Goal: Task Accomplishment & Management: Manage account settings

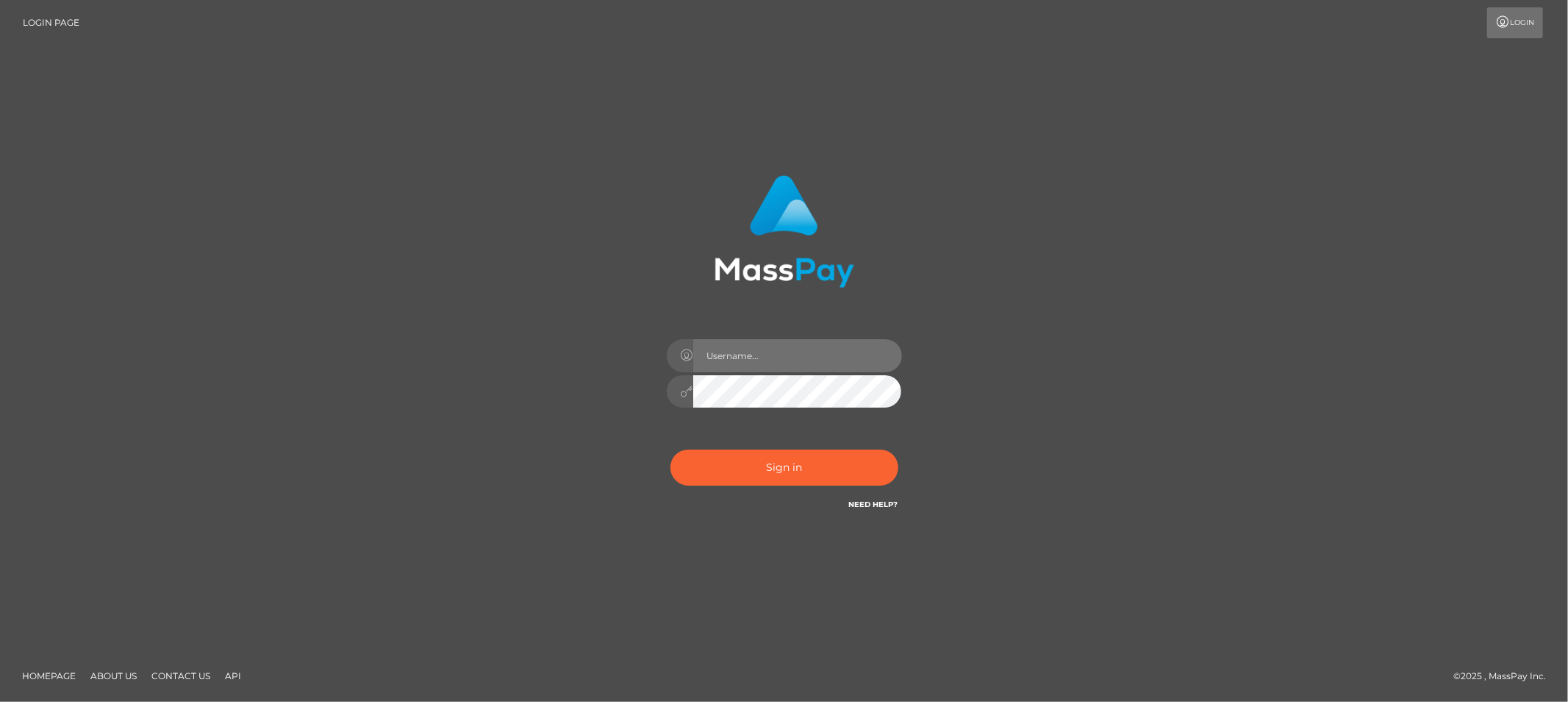
click at [819, 351] on input "text" at bounding box center [797, 355] width 209 height 33
click at [750, 361] on input "text" at bounding box center [797, 355] width 209 height 33
click at [750, 360] on input "text" at bounding box center [797, 355] width 209 height 33
click at [796, 356] on input "text" at bounding box center [797, 355] width 209 height 33
type input "Allyssa"
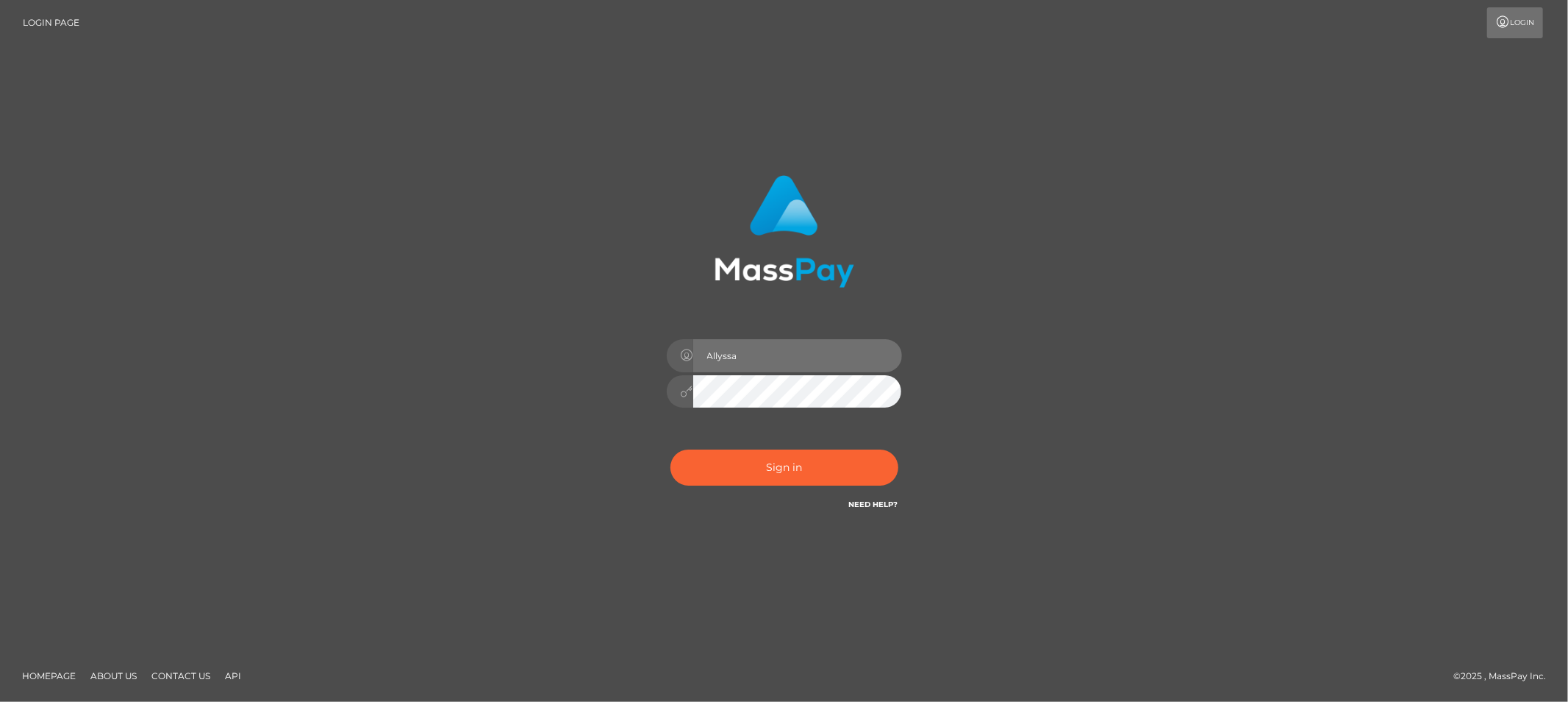
click at [772, 357] on input "Allyssa" at bounding box center [797, 355] width 209 height 33
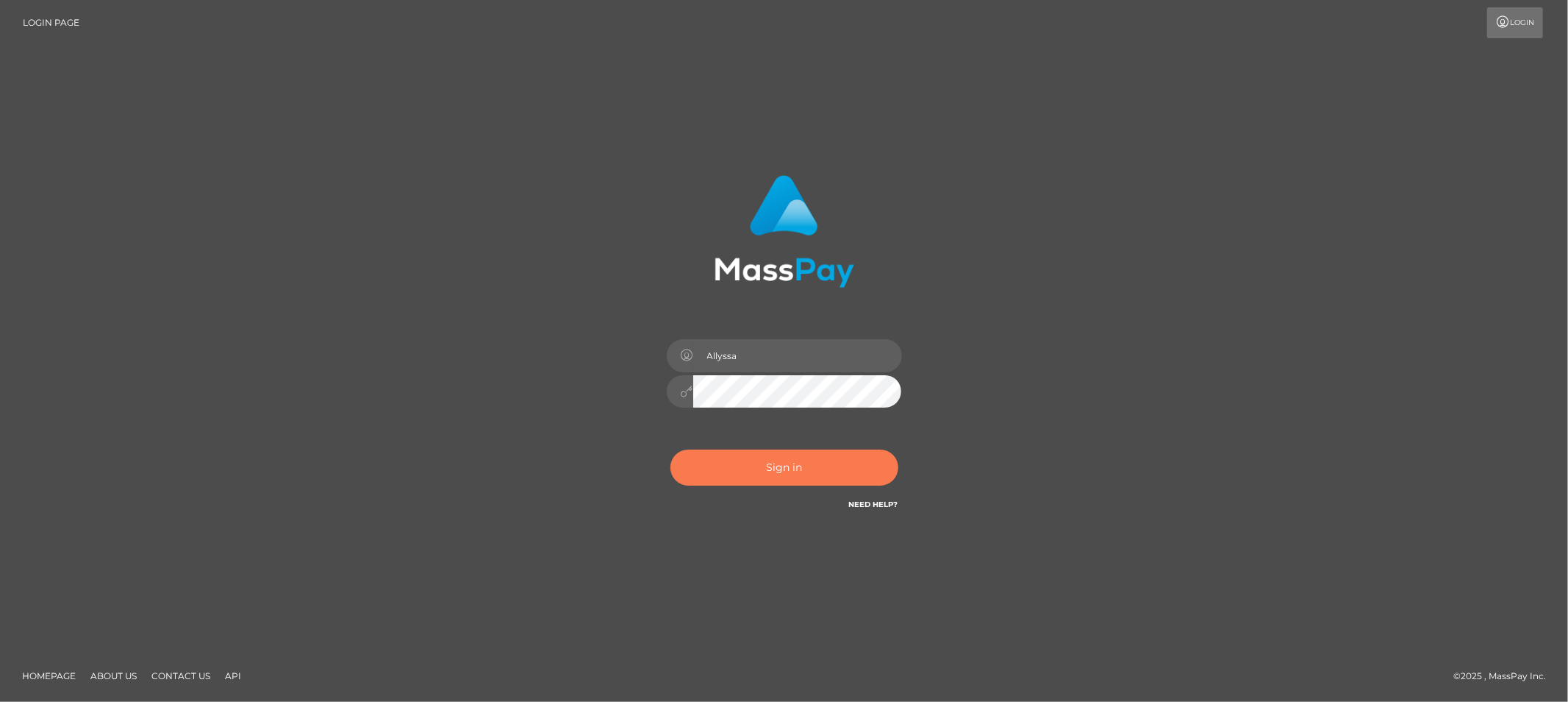
click at [769, 468] on button "Sign in" at bounding box center [784, 467] width 228 height 36
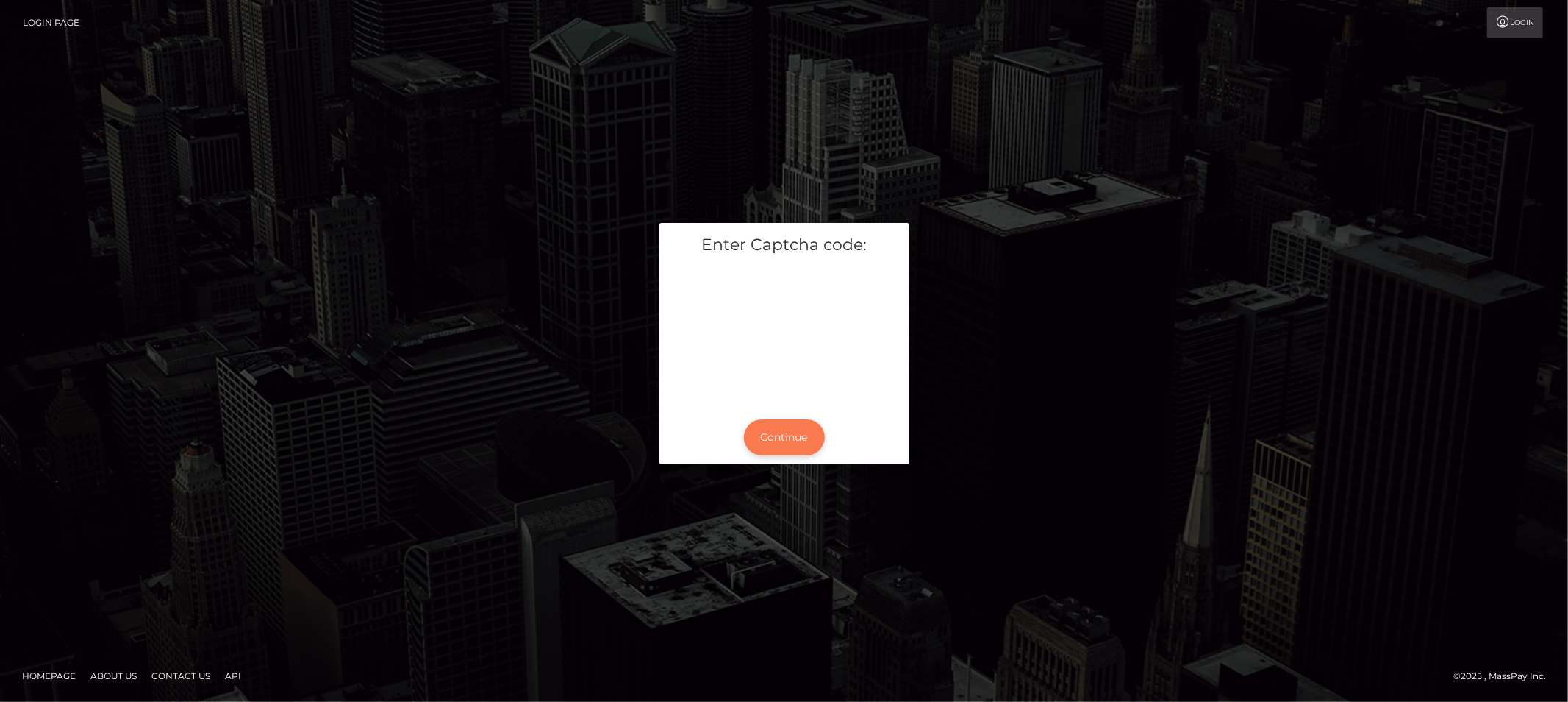
click at [769, 433] on button "Continue" at bounding box center [784, 437] width 80 height 36
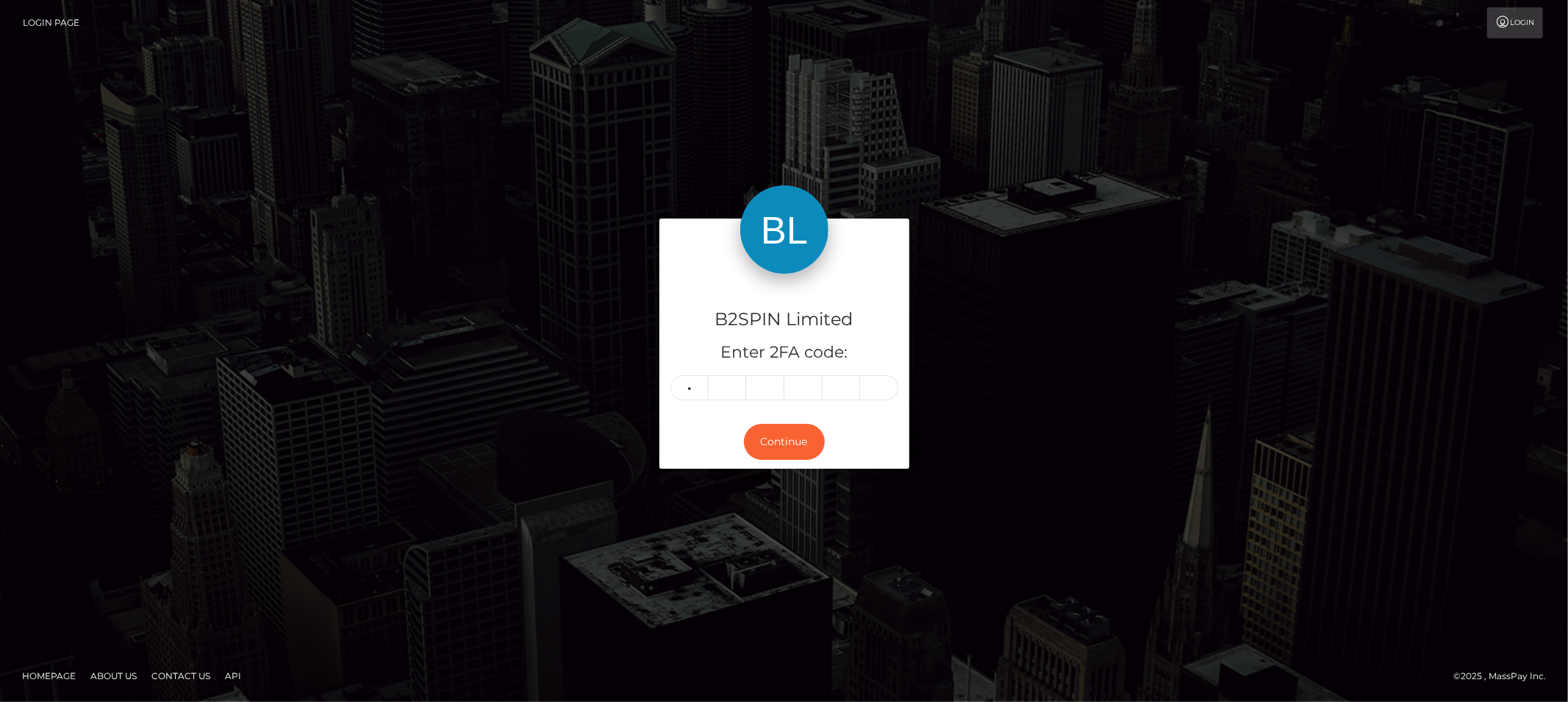
type input "9"
type input "2"
type input "0"
type input "4"
type input "6"
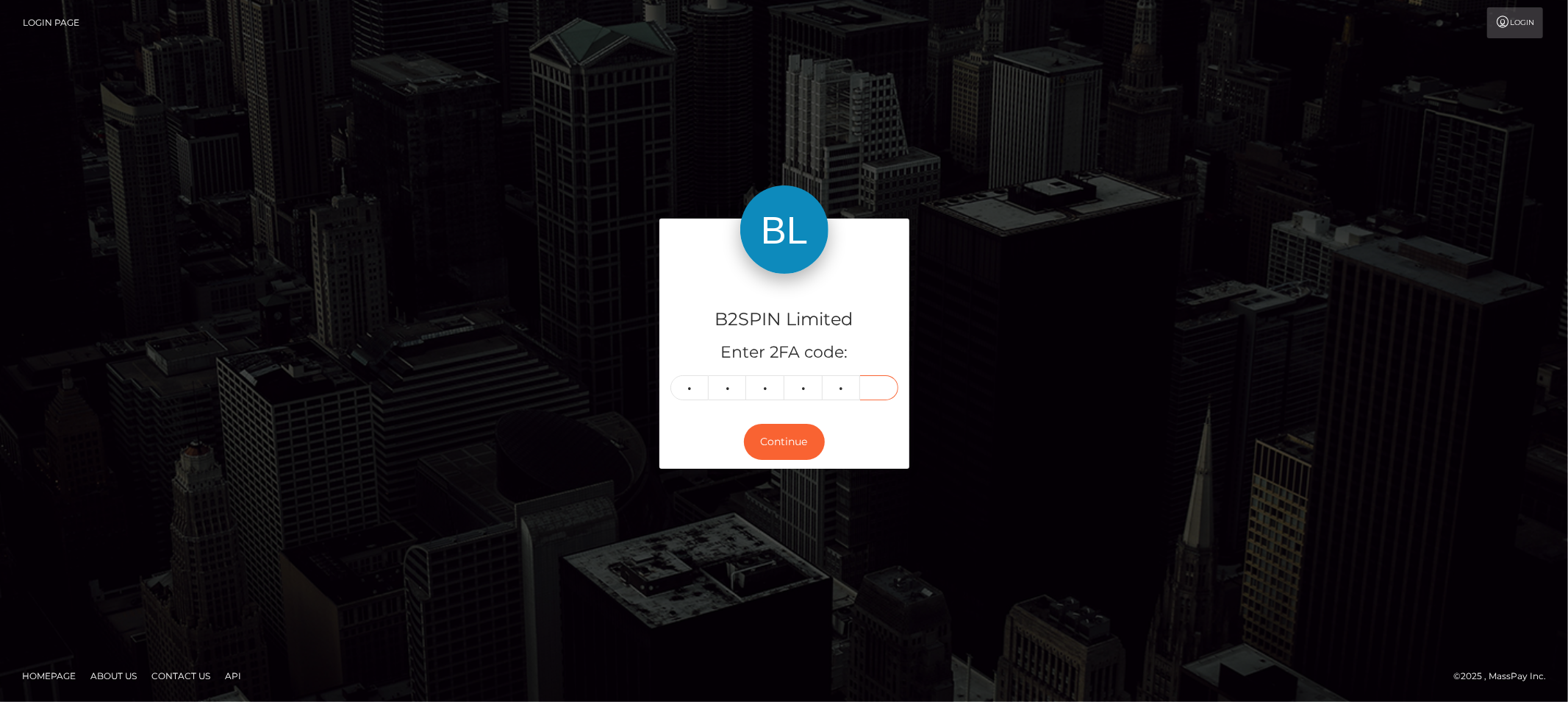
type input "0"
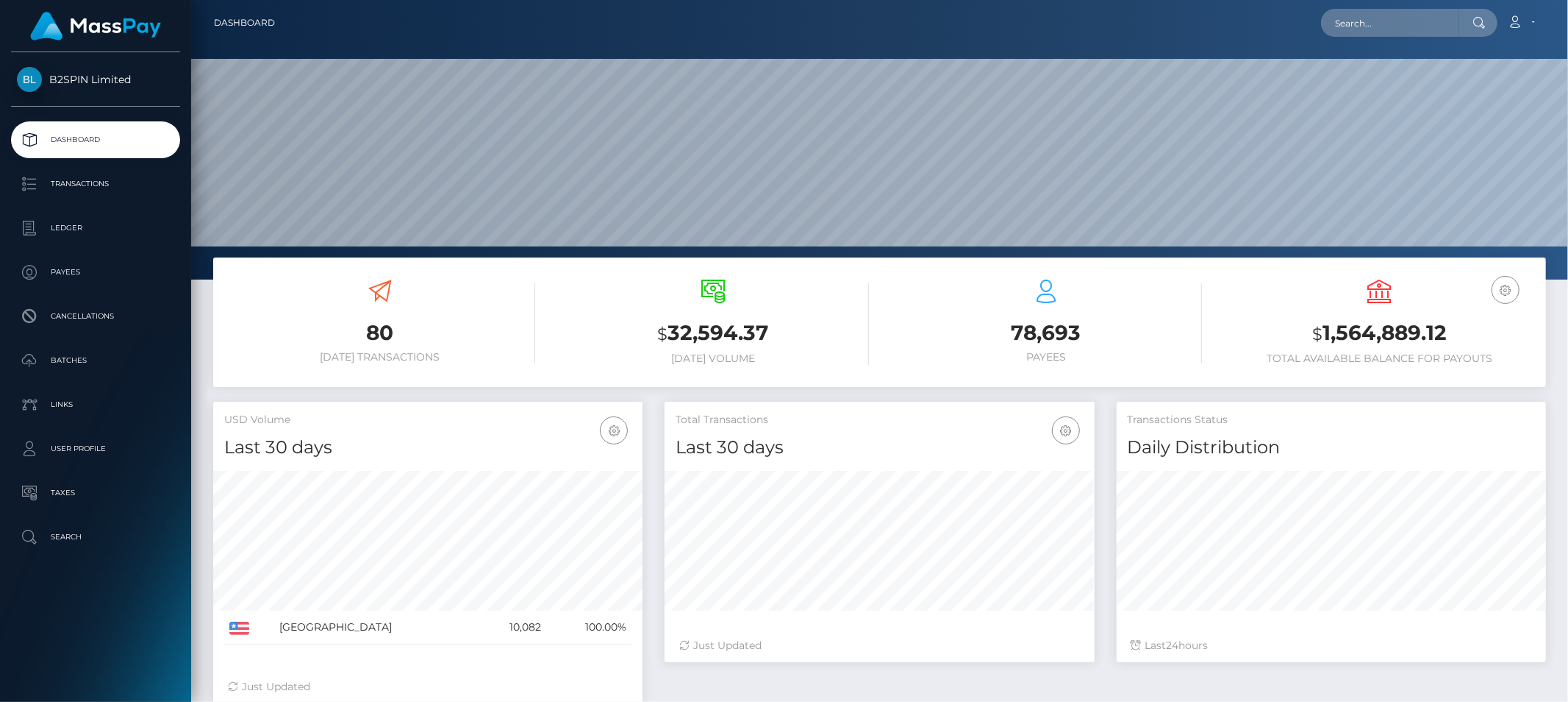
scroll to position [261, 429]
click at [94, 195] on link "Transactions" at bounding box center [95, 184] width 169 height 37
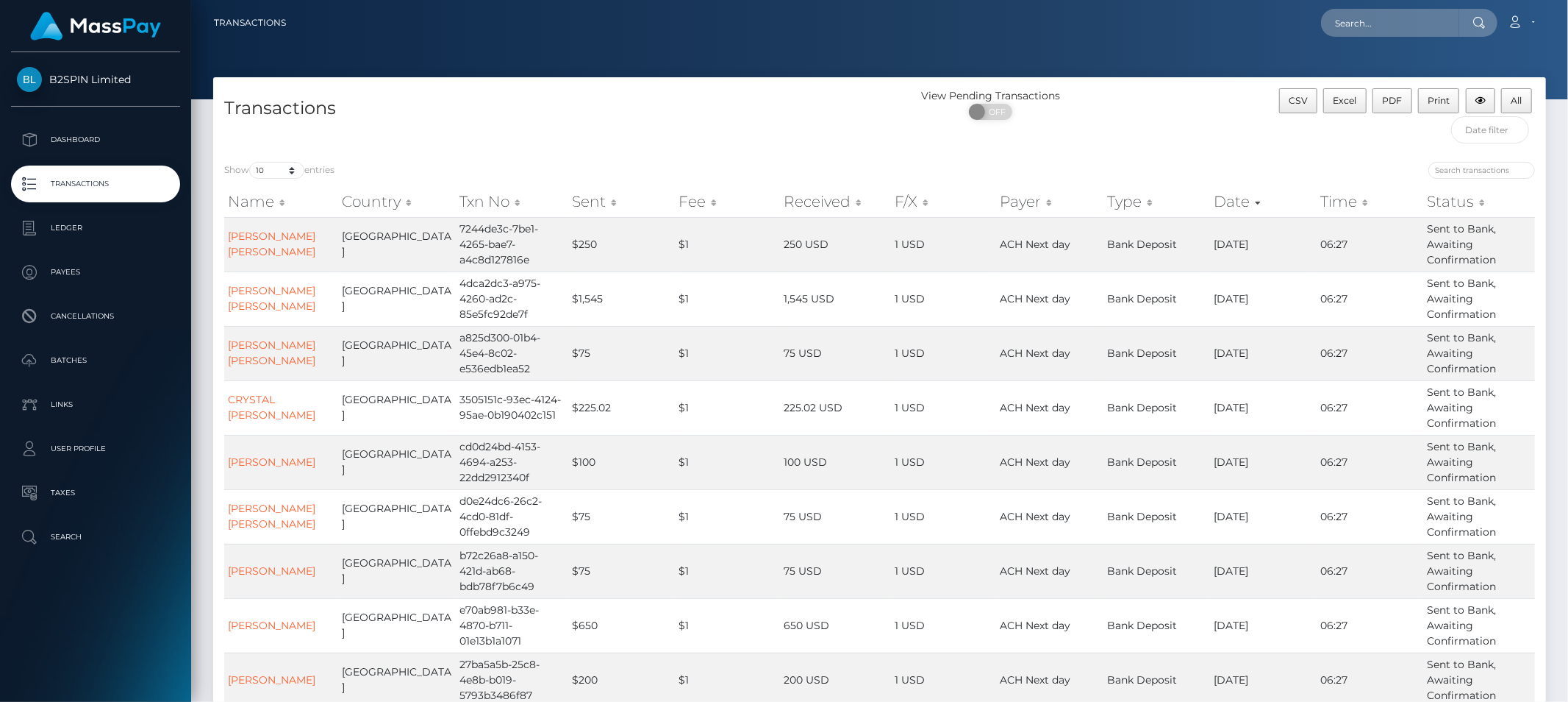
click at [524, 68] on div at bounding box center [879, 50] width 1377 height 99
drag, startPoint x: 263, startPoint y: 170, endPoint x: 272, endPoint y: 177, distance: 11.4
click at [263, 170] on select "10 25 50 100 250 500 1,000 3,500" at bounding box center [277, 170] width 55 height 17
select select "3500"
click at [251, 162] on select "10 25 50 100 250 500 1,000 3,500" at bounding box center [277, 170] width 55 height 17
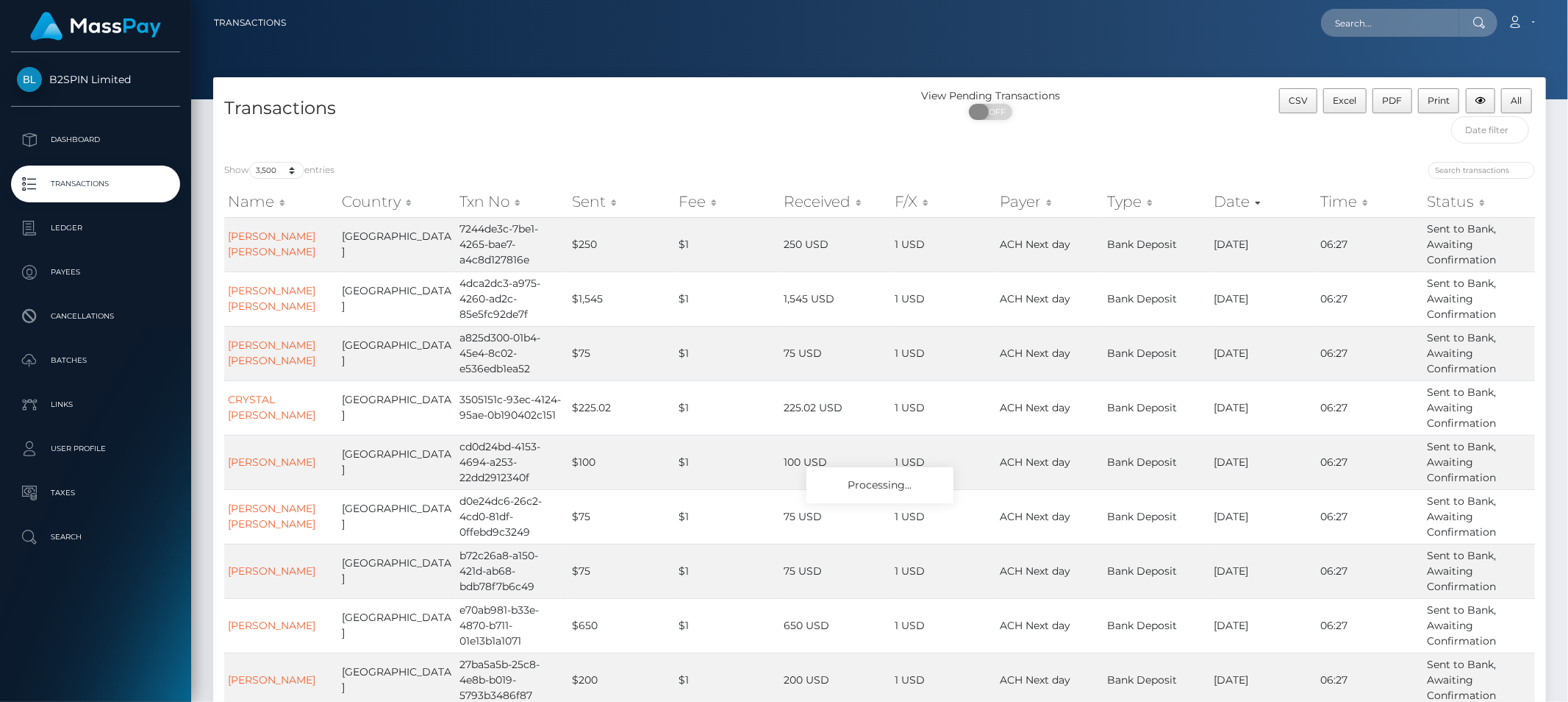
click at [988, 114] on span "OFF" at bounding box center [995, 111] width 37 height 16
checkbox input "true"
click at [863, 94] on div "Transactions" at bounding box center [546, 119] width 667 height 62
click at [863, 114] on h4 "Transactions" at bounding box center [546, 108] width 645 height 26
drag, startPoint x: 601, startPoint y: 89, endPoint x: 604, endPoint y: 97, distance: 8.5
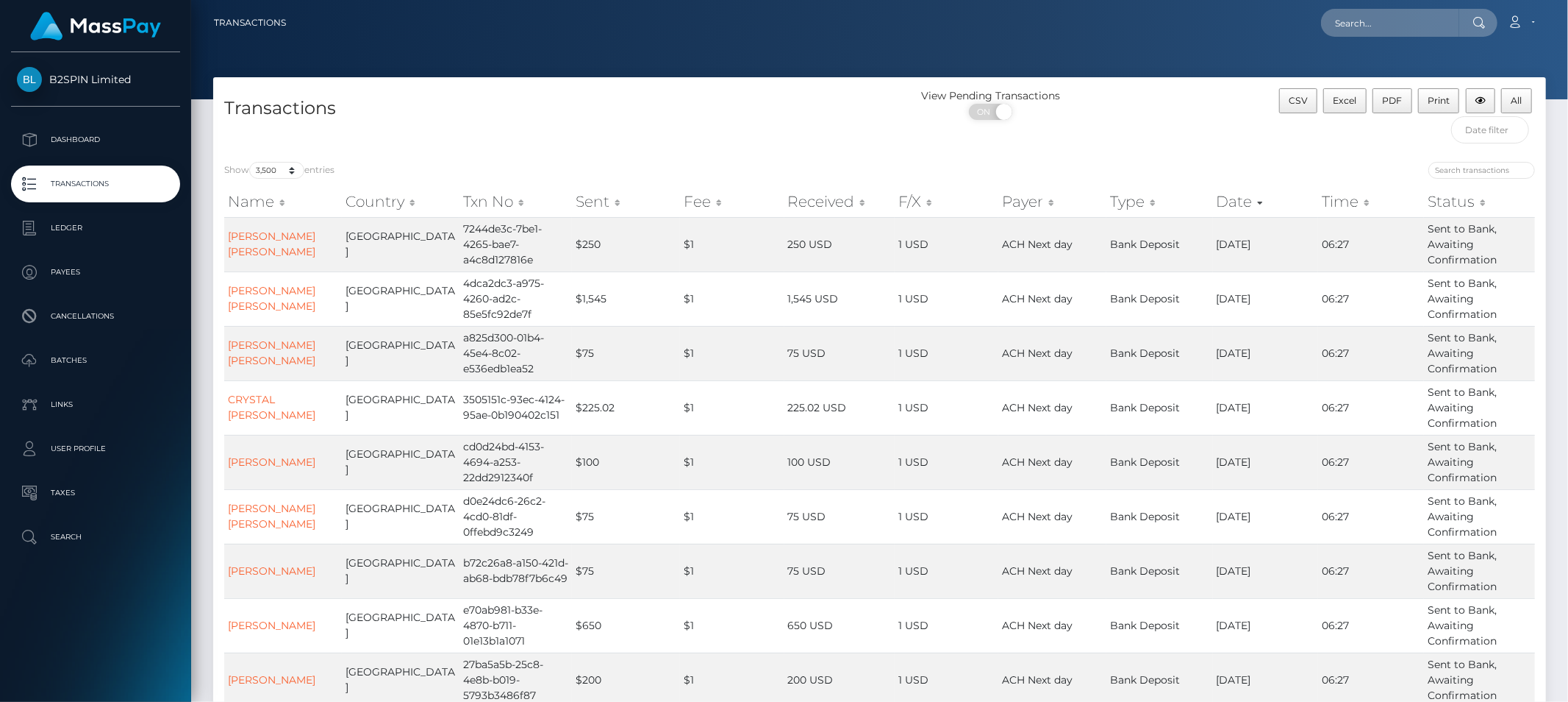
click at [601, 89] on div "Transactions" at bounding box center [546, 119] width 667 height 62
click at [1342, 107] on button "Excel" at bounding box center [1345, 101] width 43 height 25
click at [1383, 26] on input "text" at bounding box center [1390, 22] width 138 height 28
paste input "04cecf61-f695-4867-b7b2-9ef50d3ce4d9"
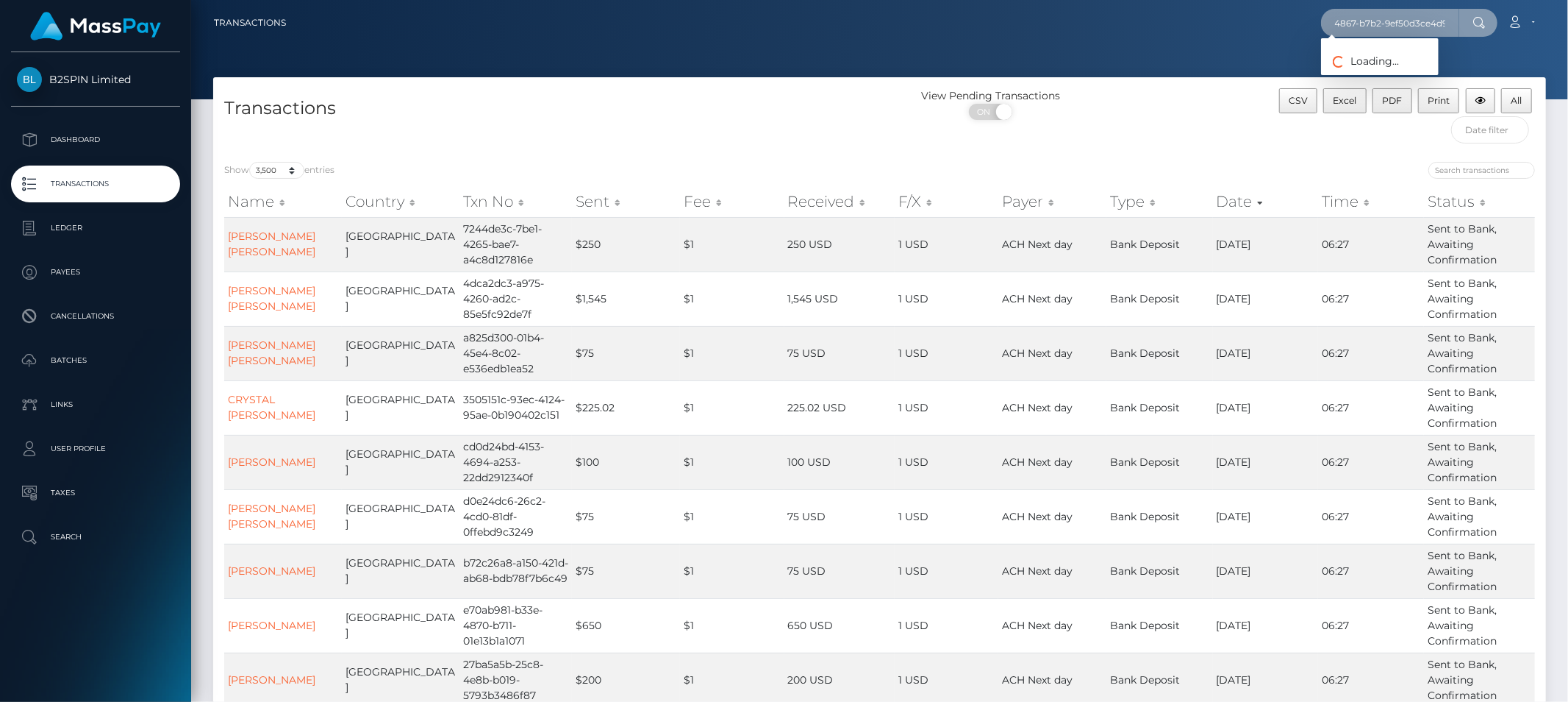
type input "04cecf61-f695-4867-b7b2-9ef50d3ce4d9"
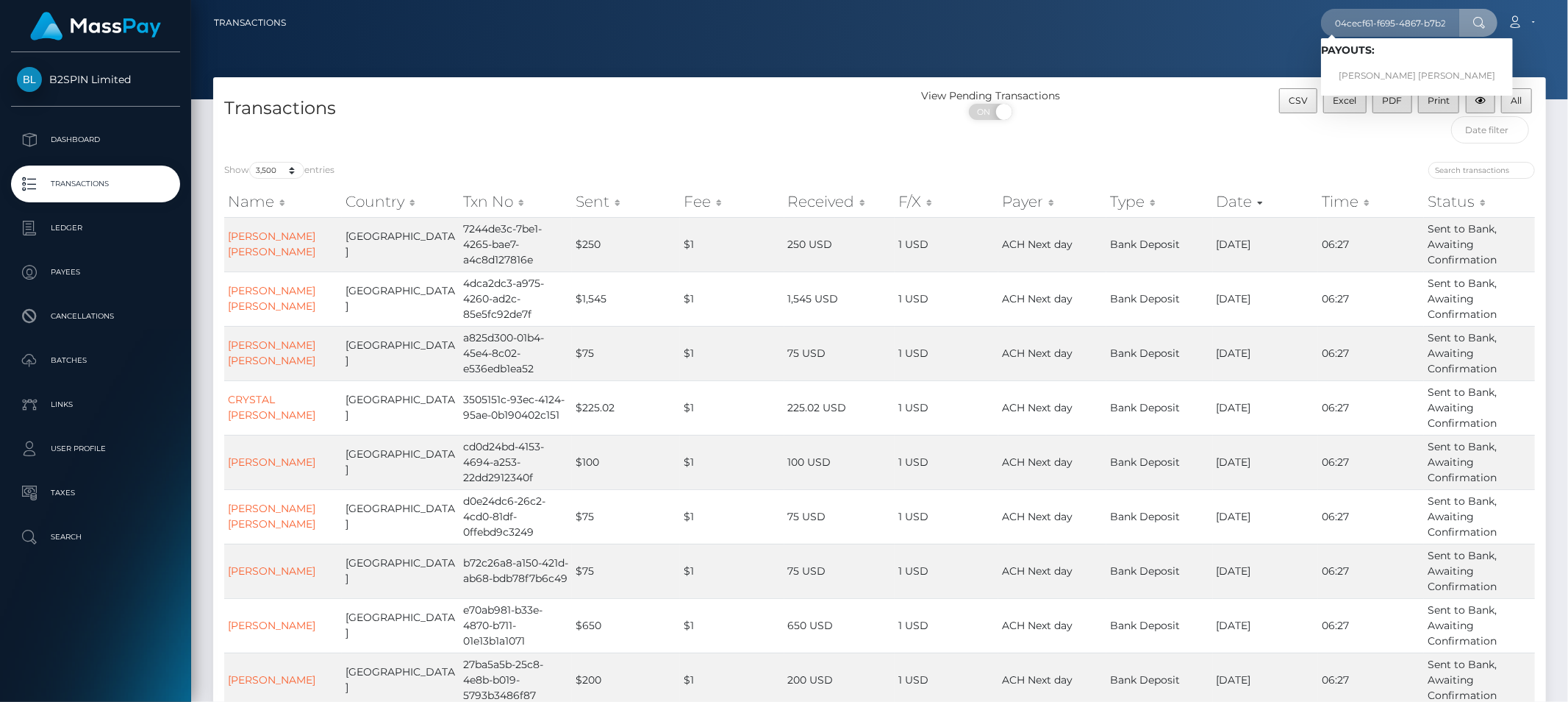
click at [1237, 76] on div at bounding box center [879, 50] width 1377 height 99
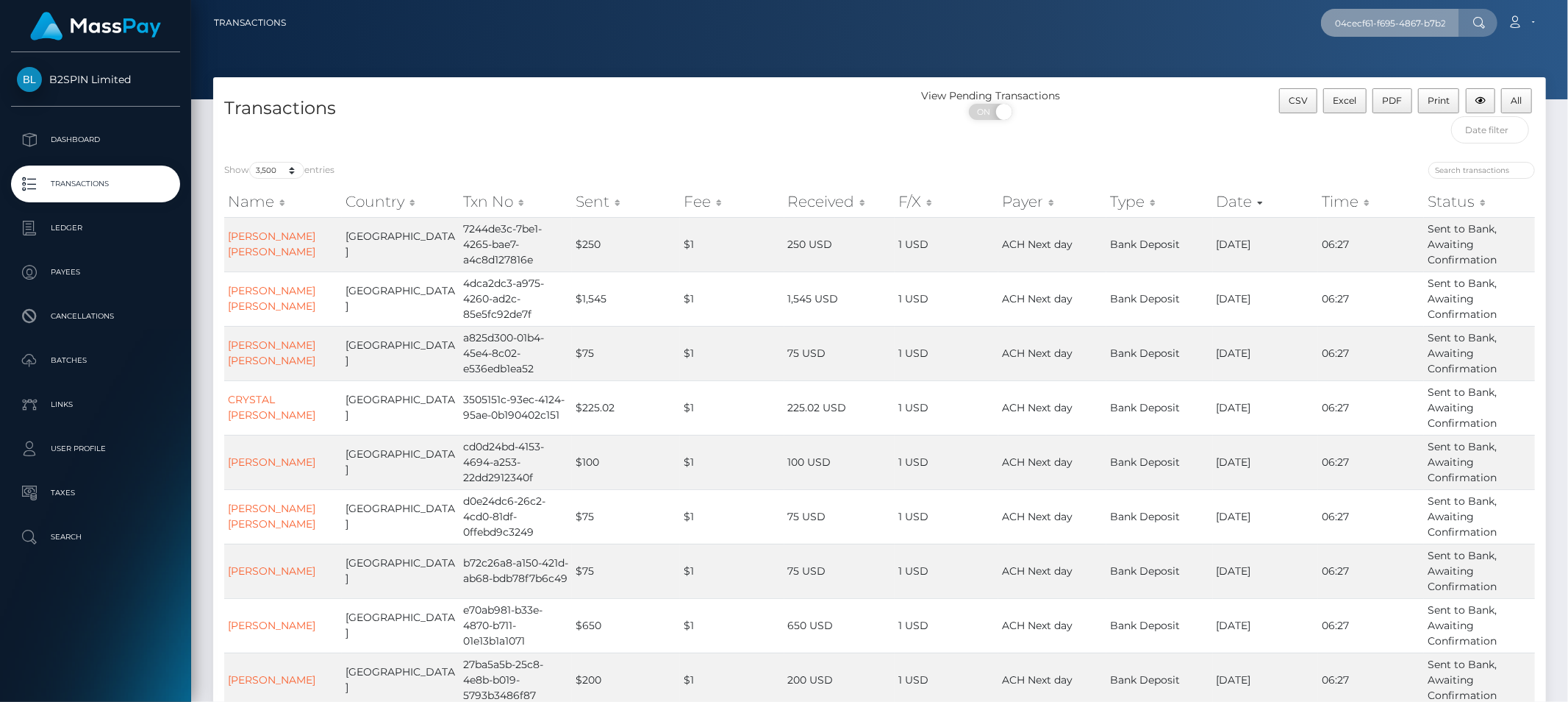
click at [1405, 24] on input "04cecf61-f695-4867-b7b2-9ef50d3ce4d9" at bounding box center [1390, 22] width 138 height 28
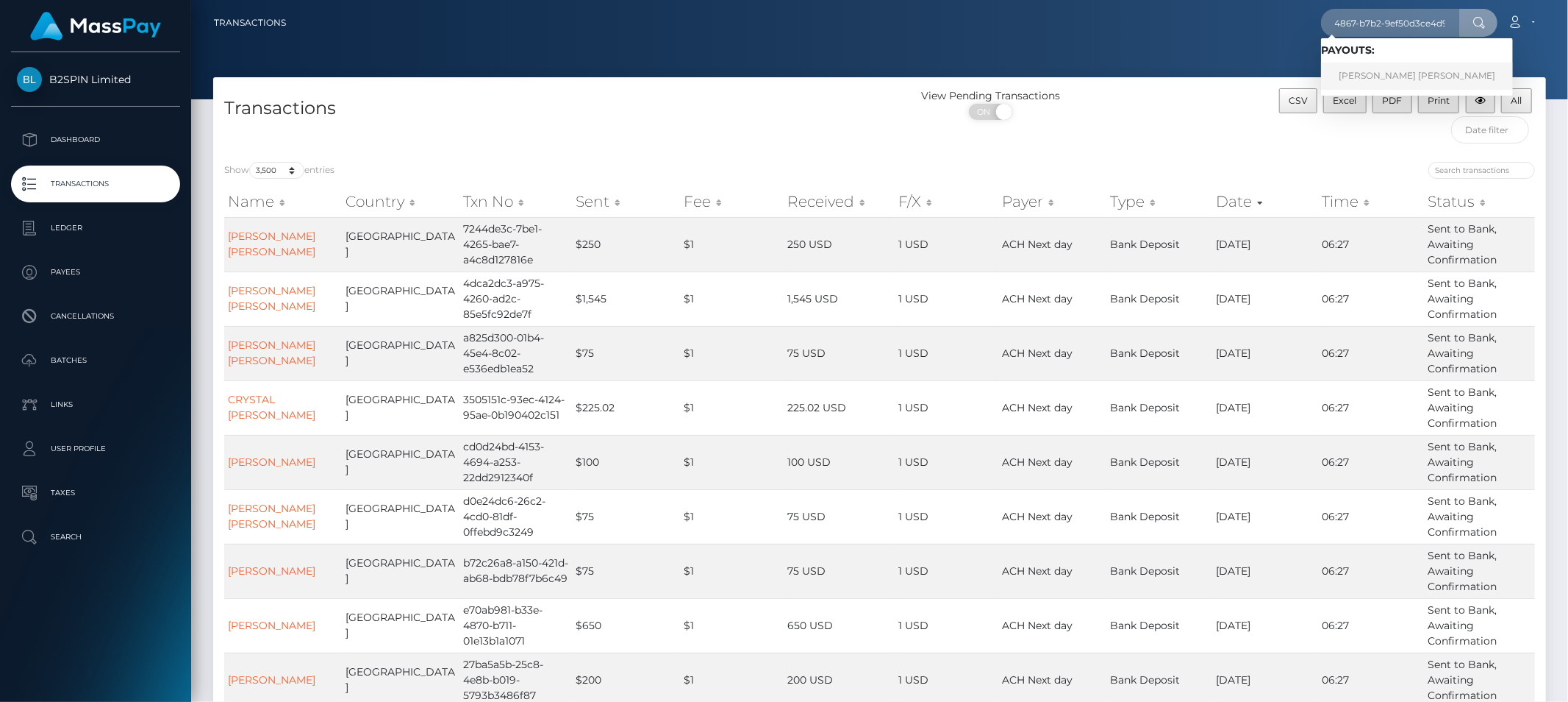
click at [1420, 66] on link "[PERSON_NAME] [PERSON_NAME]" at bounding box center [1416, 76] width 192 height 27
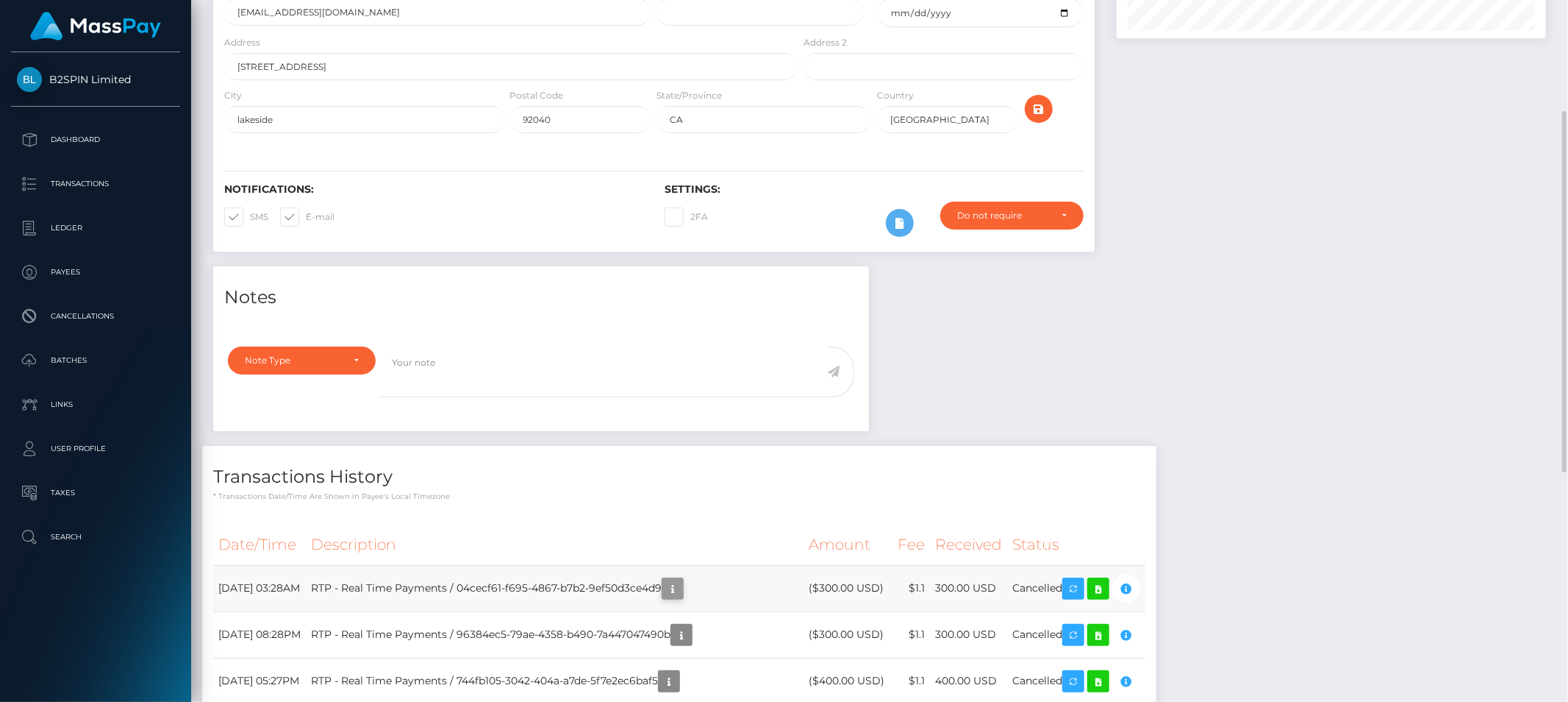
scroll to position [177, 429]
click at [681, 592] on icon "button" at bounding box center [672, 588] width 17 height 18
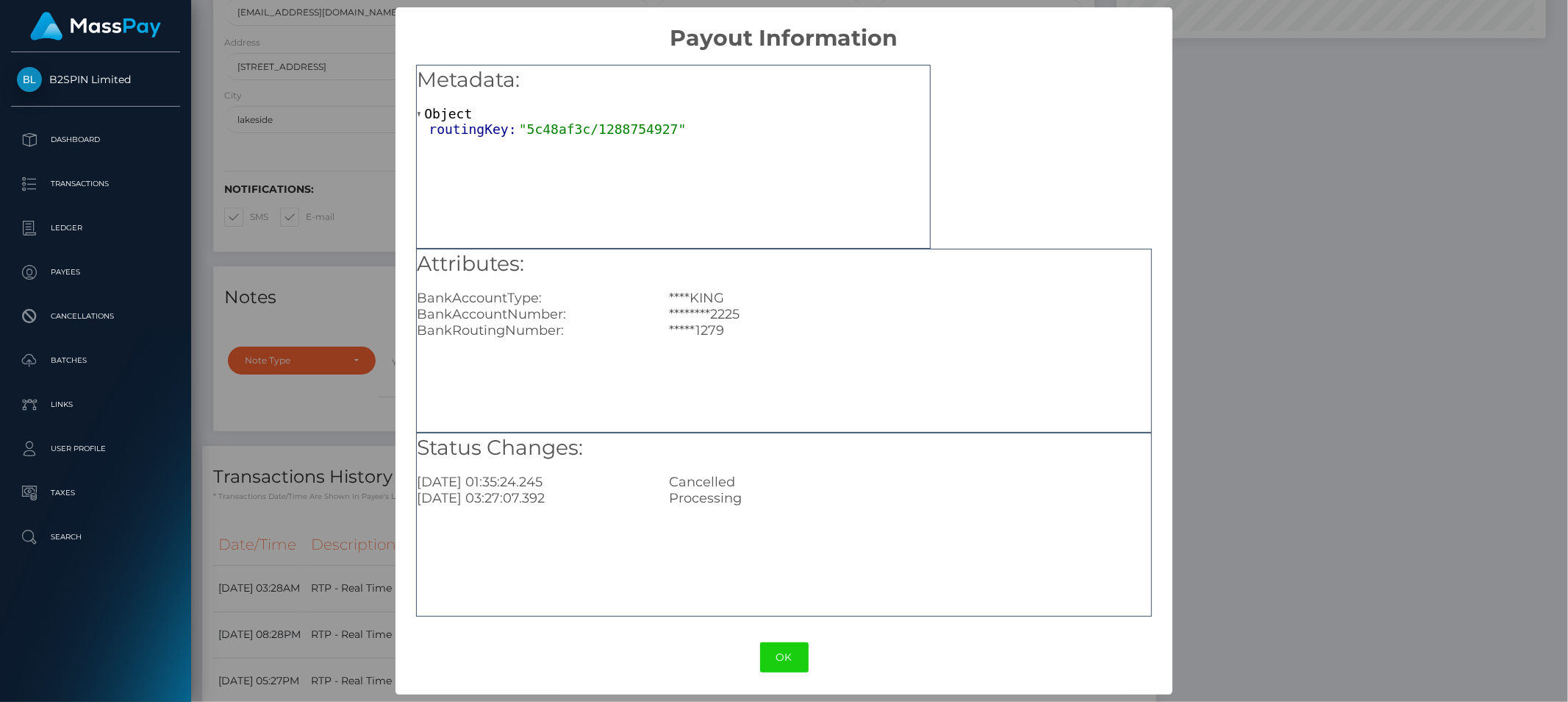
click at [1387, 417] on div "× Payout Information Metadata: Object routingKey: "5c48af3c/1288754927" Attribu…" at bounding box center [784, 351] width 1568 height 702
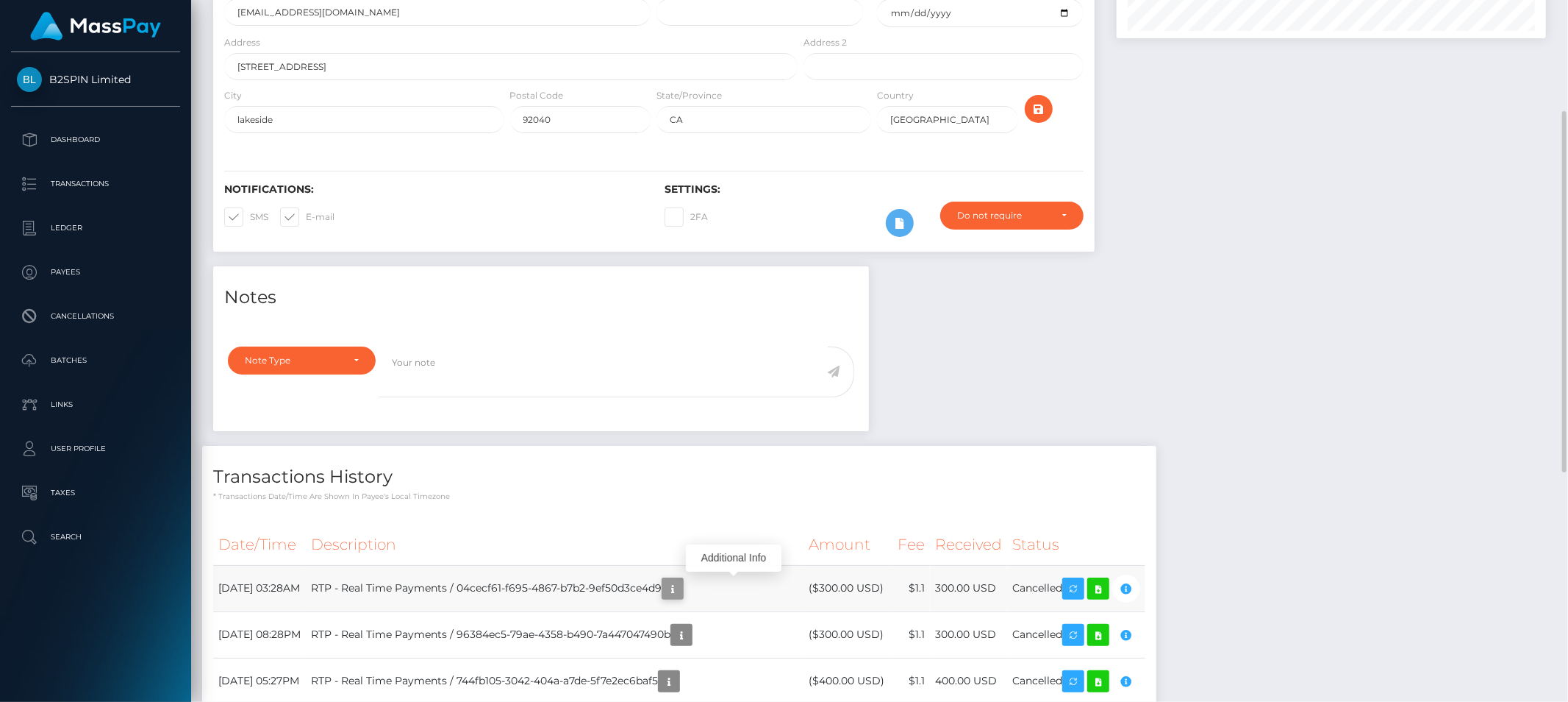
click at [683, 591] on button "button" at bounding box center [672, 588] width 22 height 22
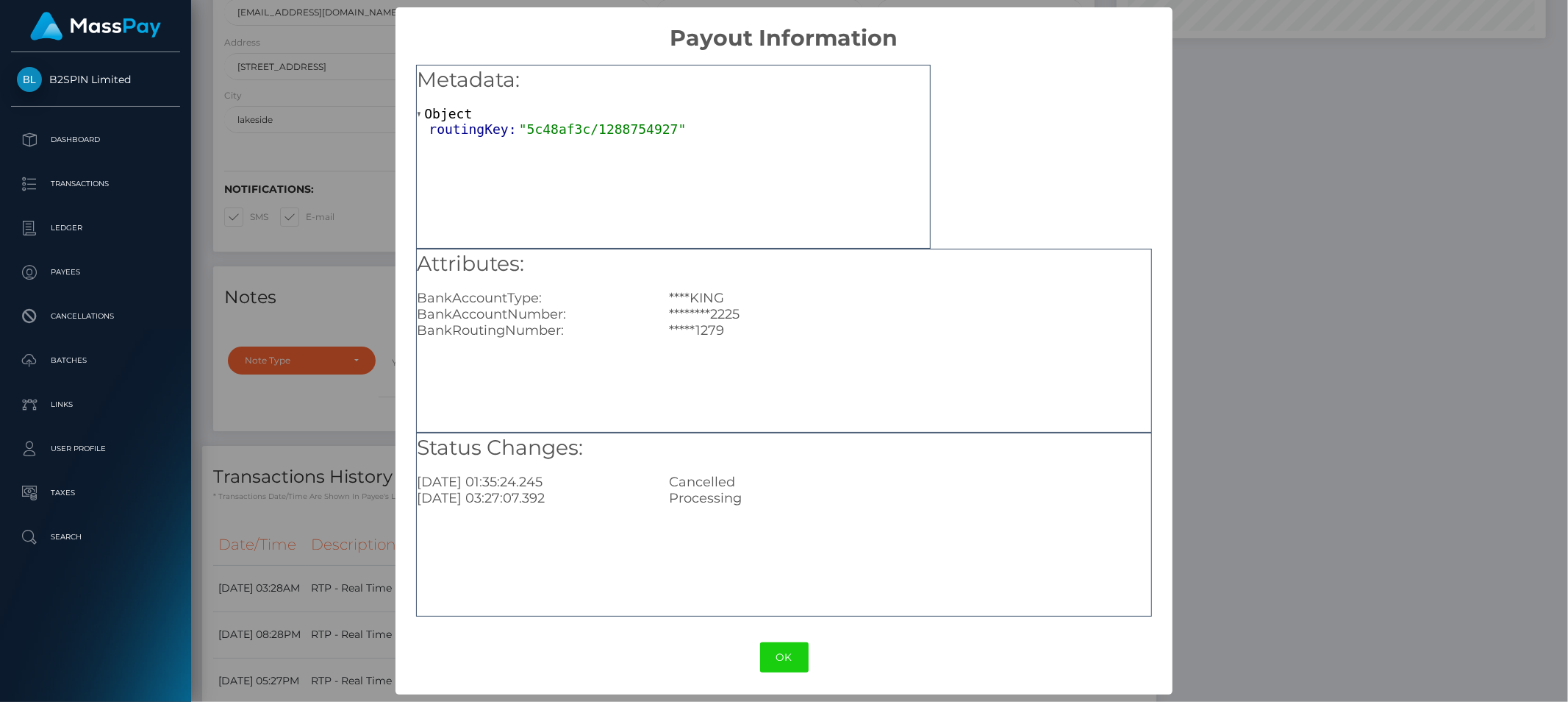
click at [1321, 407] on div "× Payout Information Metadata: Object routingKey: "5c48af3c/1288754927" Attribu…" at bounding box center [784, 351] width 1568 height 702
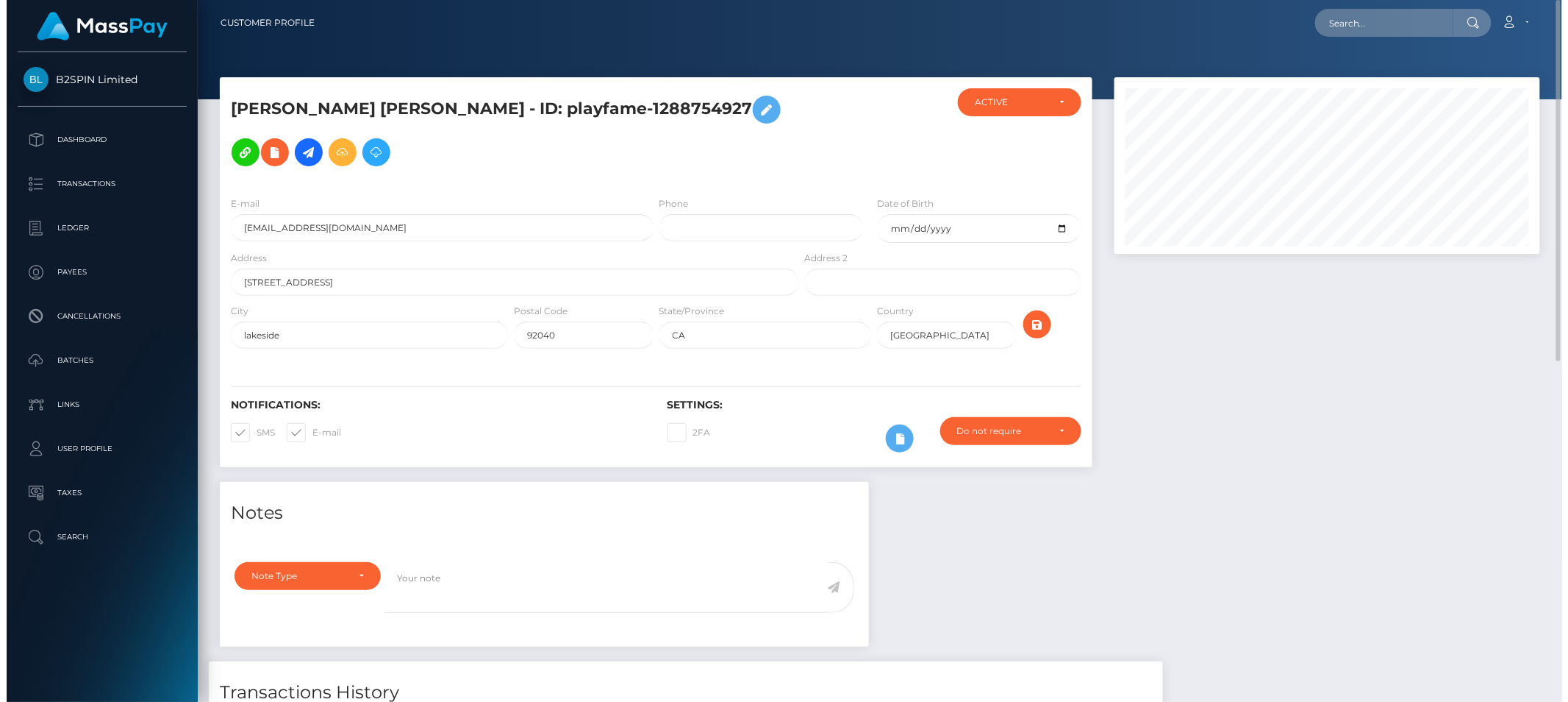
scroll to position [735340, 734604]
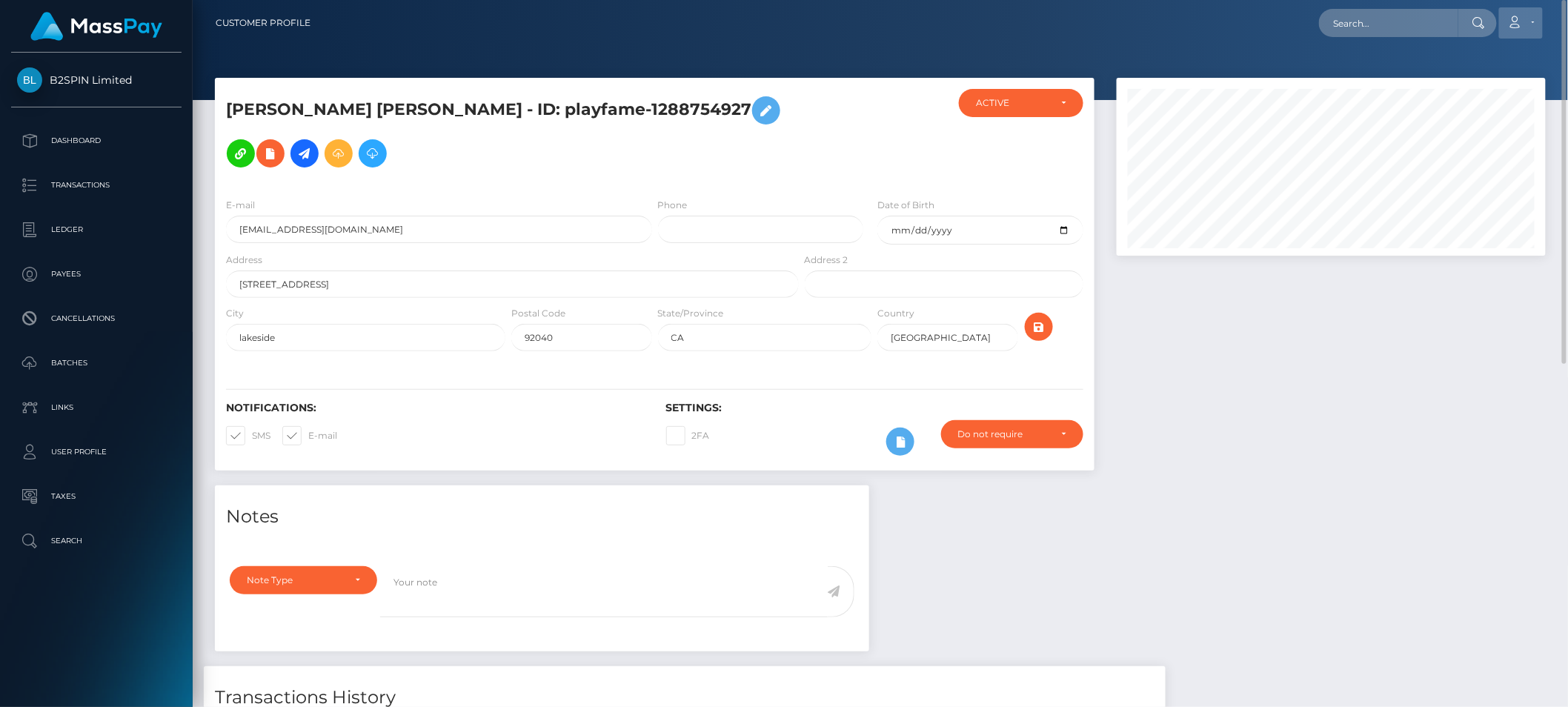
click at [1531, 22] on link "Account" at bounding box center [1520, 22] width 44 height 31
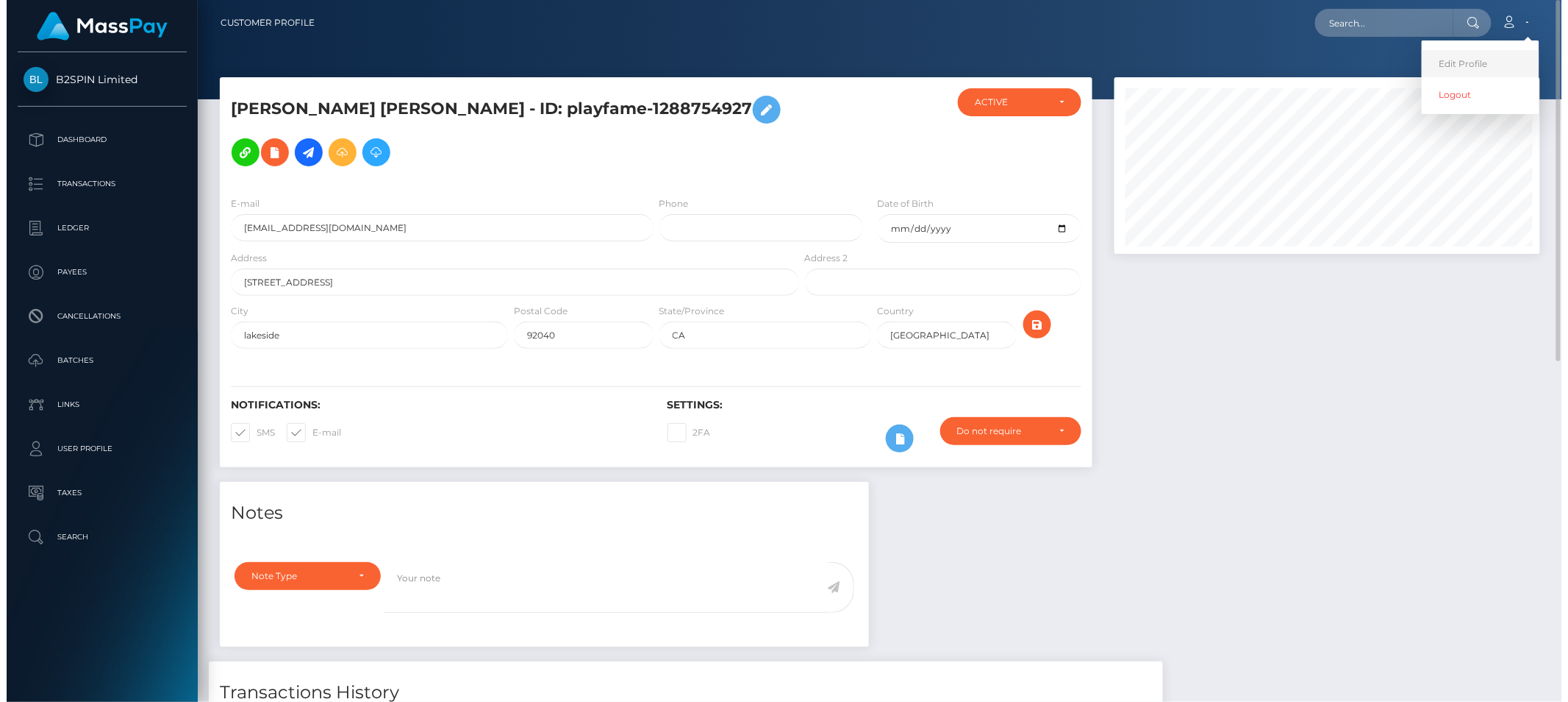
scroll to position [177, 429]
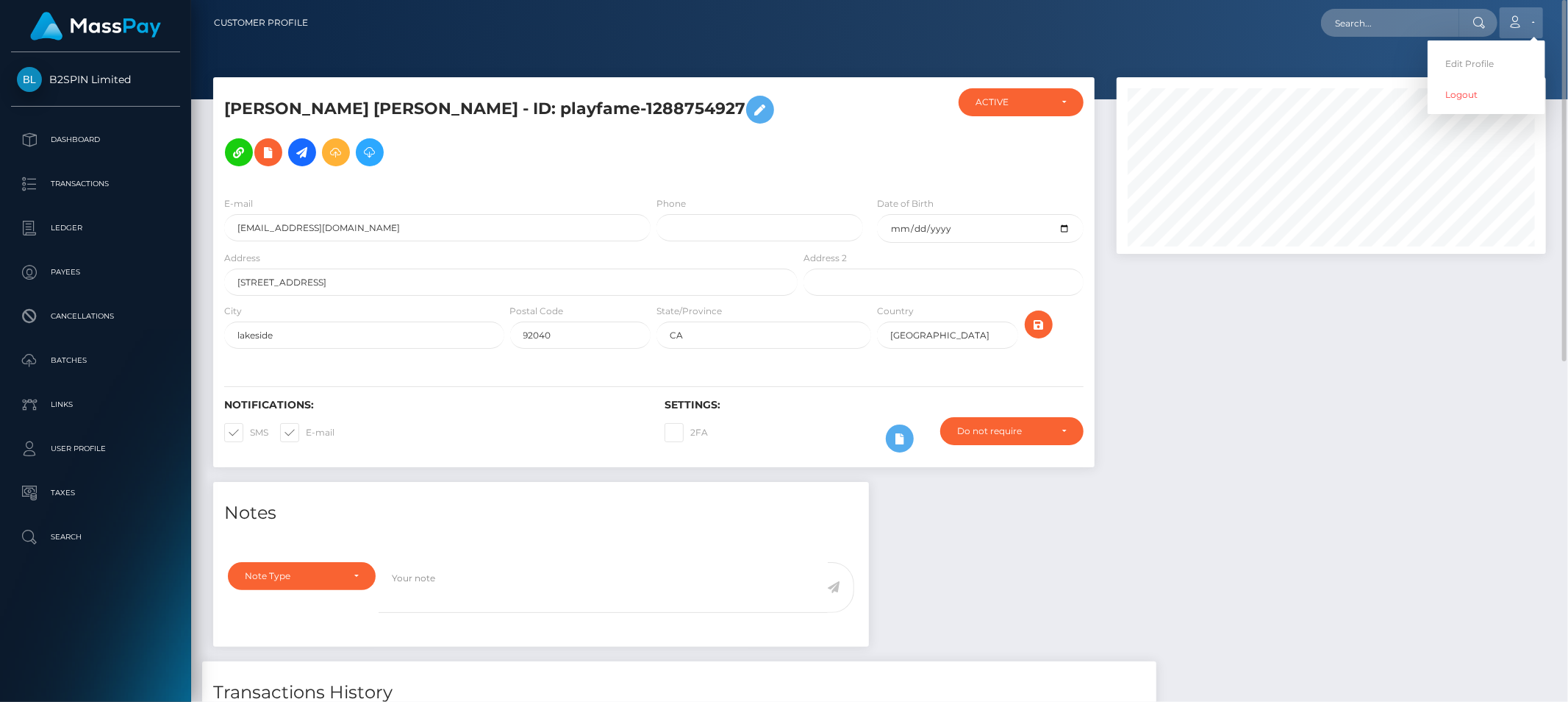
click at [1518, 19] on icon at bounding box center [1515, 21] width 16 height 12
click at [1520, 21] on icon at bounding box center [1515, 21] width 16 height 12
click at [1454, 96] on link "Logout" at bounding box center [1486, 94] width 118 height 27
